Goal: Information Seeking & Learning: Learn about a topic

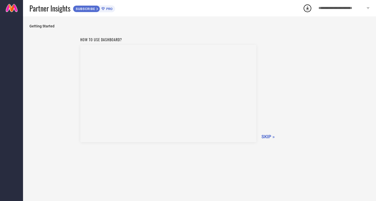
click at [271, 139] on span "SKIP »" at bounding box center [267, 136] width 13 height 5
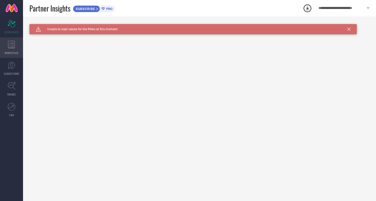
click at [14, 54] on span "WORKSPACE" at bounding box center [12, 53] width 14 height 4
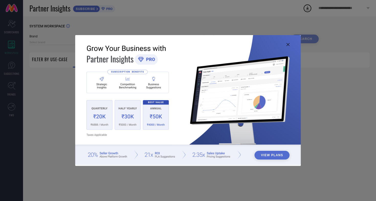
type input "1 STOP FASHION"
type input "All"
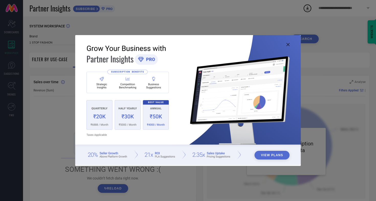
click at [286, 45] on icon at bounding box center [287, 44] width 3 height 3
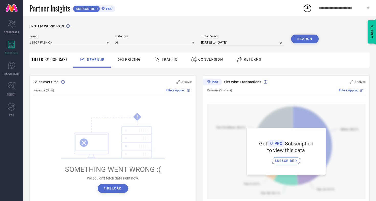
click at [134, 61] on span "Pricing" at bounding box center [133, 59] width 16 height 4
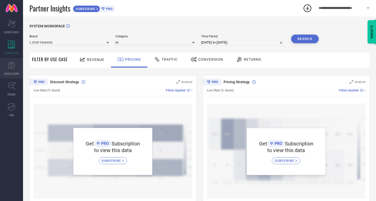
click at [19, 66] on link "SUGGESTIONS" at bounding box center [11, 68] width 23 height 20
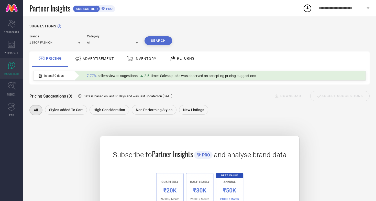
click at [59, 75] on span "In last 30 days" at bounding box center [53, 76] width 19 height 4
click at [83, 60] on span "ADVERTISEMENT" at bounding box center [98, 58] width 31 height 4
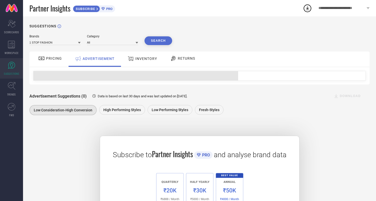
click at [141, 64] on div "INVENTORY" at bounding box center [142, 58] width 42 height 15
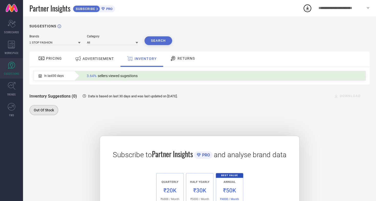
click at [107, 8] on span "PRO" at bounding box center [109, 9] width 8 height 4
